Goal: Transaction & Acquisition: Purchase product/service

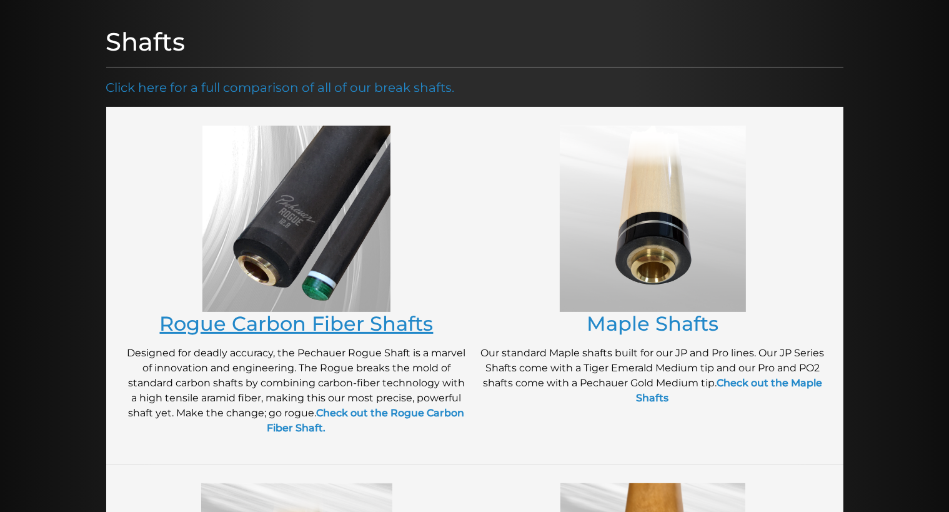
scroll to position [151, 0]
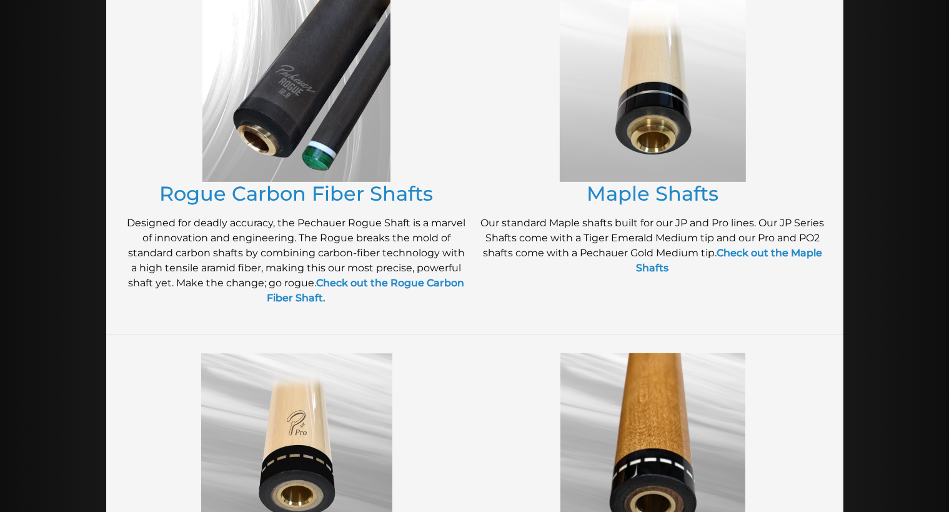
scroll to position [304, 0]
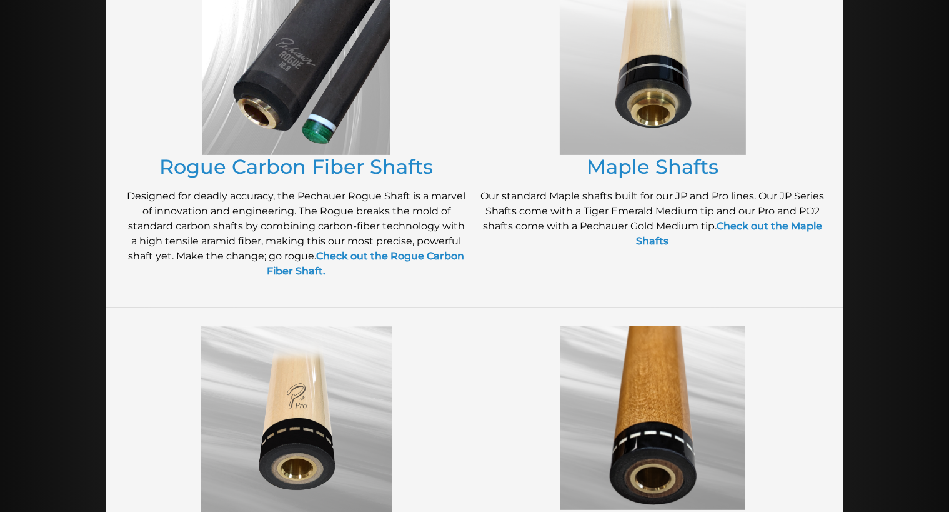
click at [312, 100] on img at bounding box center [296, 62] width 188 height 186
click at [315, 161] on link "Rogue Carbon Fiber Shafts" at bounding box center [297, 166] width 274 height 24
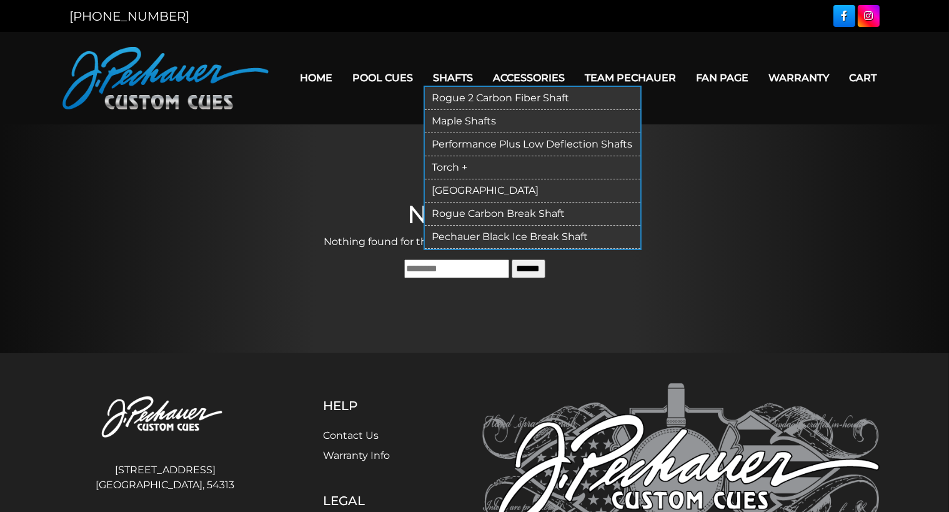
click at [470, 96] on link "Rogue 2 Carbon Fiber Shaft" at bounding box center [533, 98] width 216 height 23
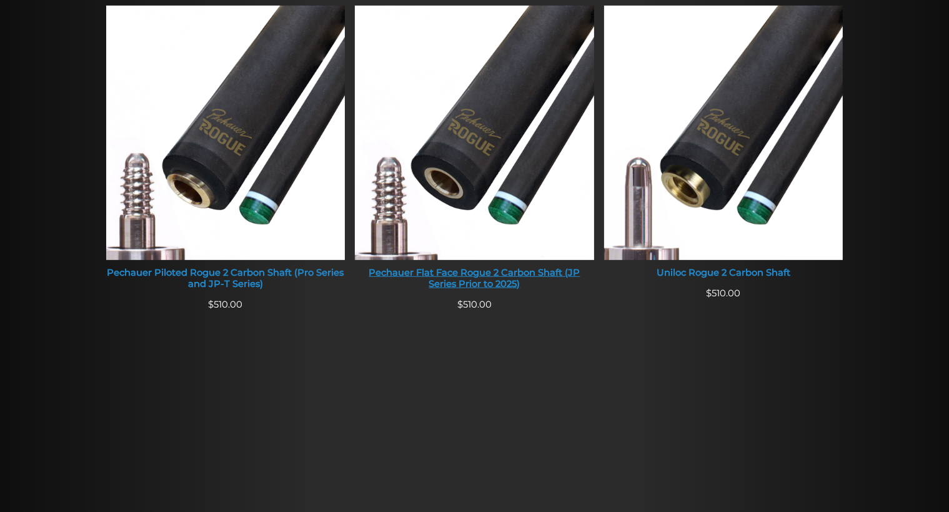
scroll to position [523, 0]
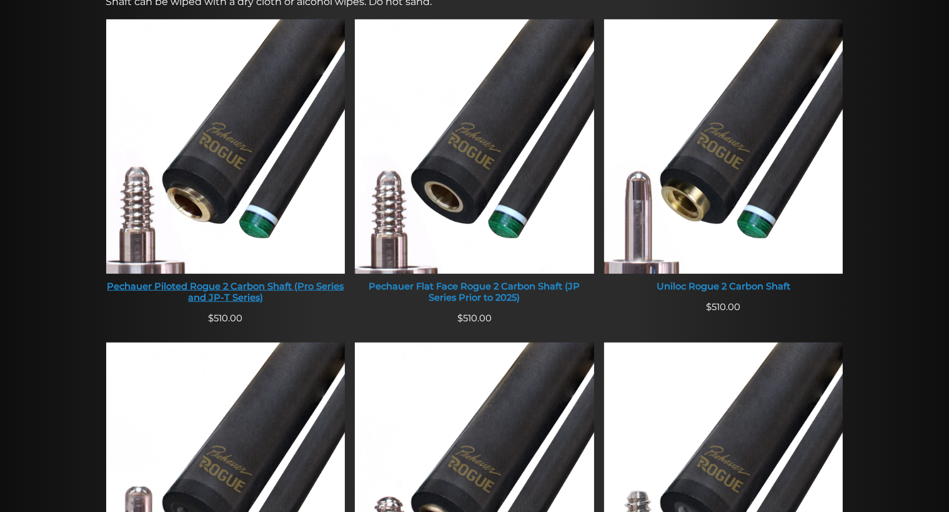
click at [225, 172] on img at bounding box center [225, 146] width 239 height 254
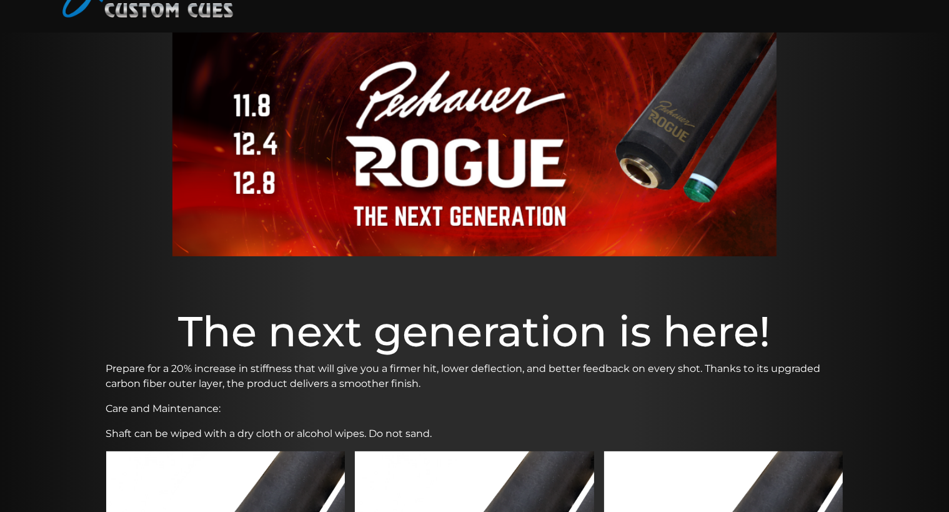
scroll to position [44, 0]
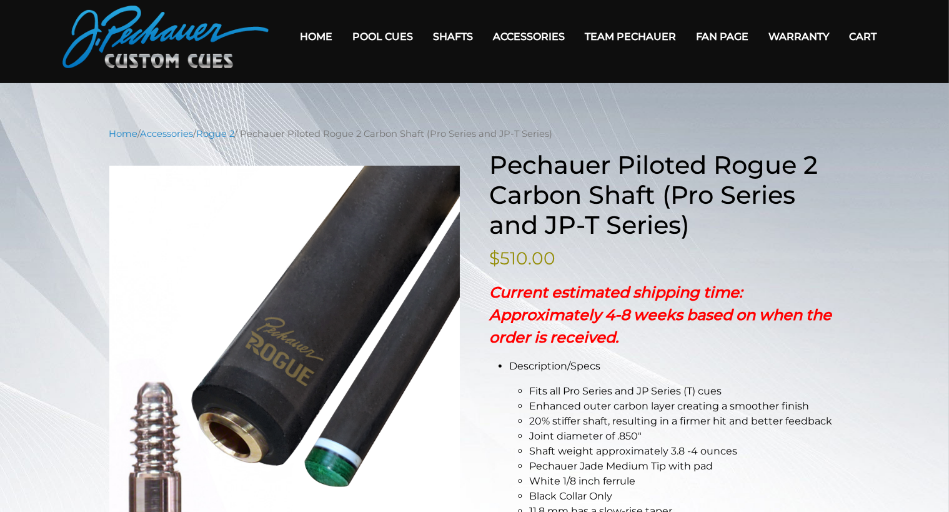
scroll to position [39, 0]
